Goal: Information Seeking & Learning: Learn about a topic

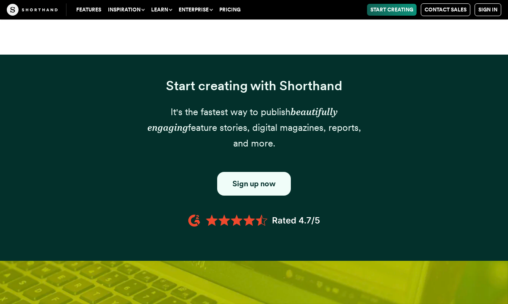
scroll to position [460, 0]
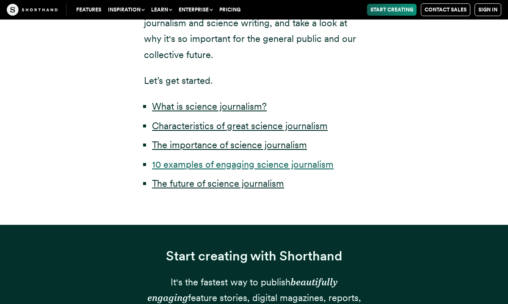
click at [201, 159] on link "10 examples of engaging science journalism" at bounding box center [243, 164] width 182 height 11
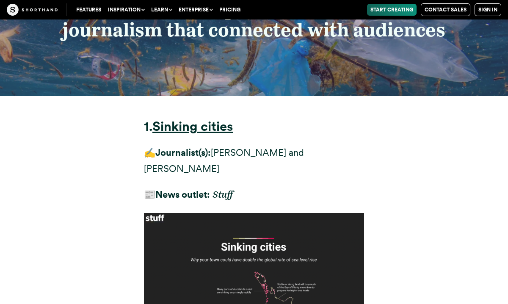
scroll to position [3918, 0]
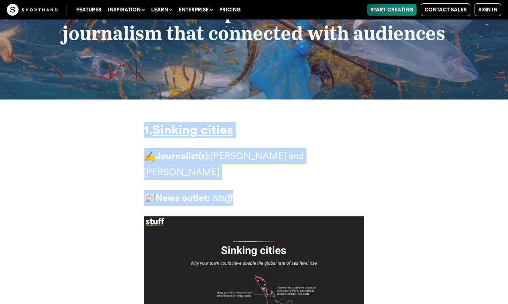
drag, startPoint x: 141, startPoint y: 79, endPoint x: 278, endPoint y: 133, distance: 146.9
copy div "1. Sinking cities ✍️ Journalist(s): Eloise Gibson and Felipe Rodrigues 📰 News o…"
click at [342, 190] on p "📰 News outlet: Stuff" at bounding box center [254, 198] width 220 height 16
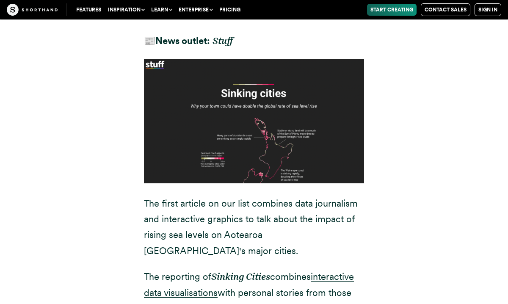
scroll to position [4081, 0]
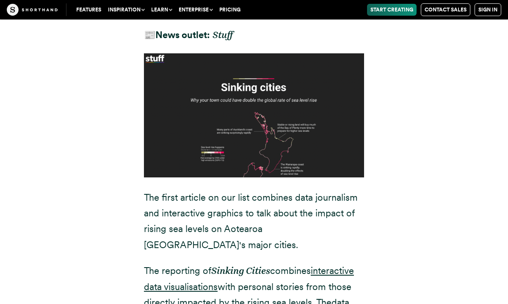
click at [275, 190] on p "The first article on our list combines data journalism and interactive graphics…" at bounding box center [254, 222] width 220 height 64
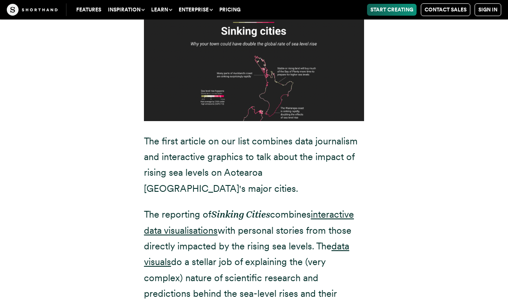
scroll to position [4144, 0]
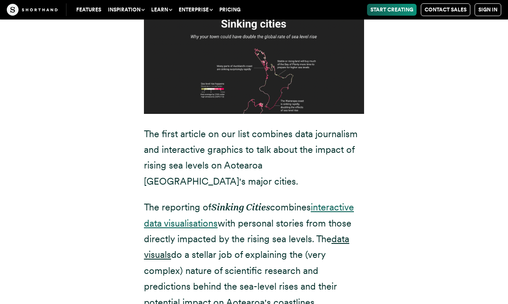
click at [332, 202] on u "interactive data visualisations" at bounding box center [249, 215] width 210 height 27
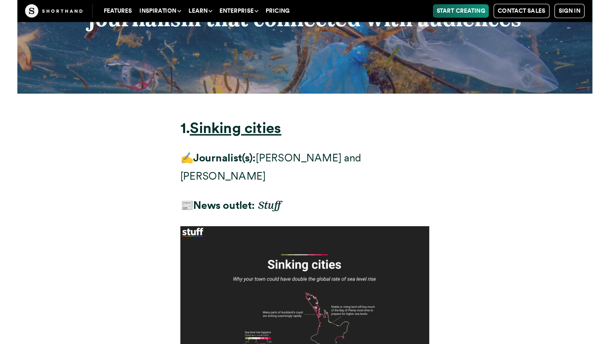
scroll to position [3917, 0]
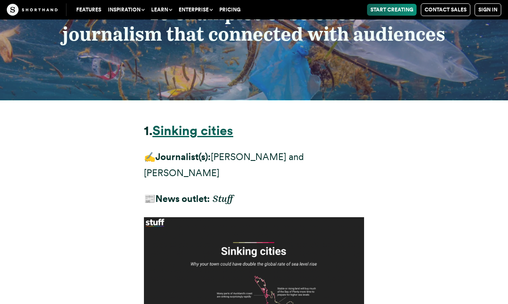
click at [213, 123] on strong "Sinking cities" at bounding box center [193, 131] width 81 height 16
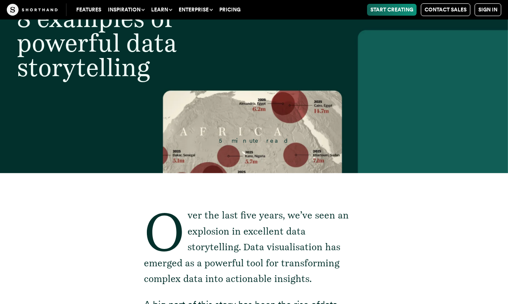
scroll to position [31, 0]
